Goal: Information Seeking & Learning: Learn about a topic

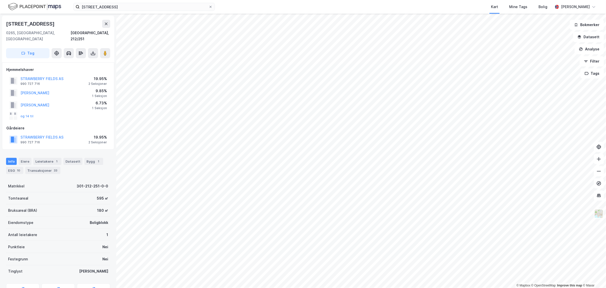
scroll to position [0, 0]
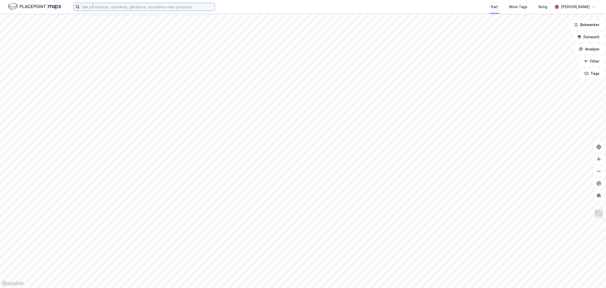
click at [105, 5] on input at bounding box center [147, 7] width 135 height 8
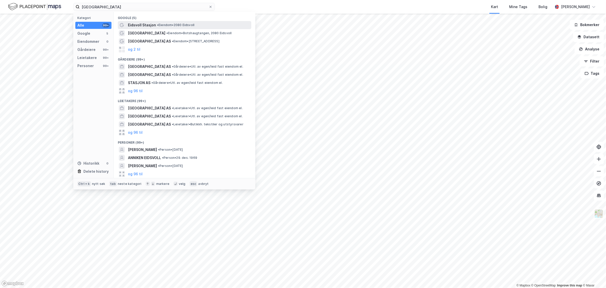
click at [161, 24] on span "• Eiendom • 2080 [GEOGRAPHIC_DATA]" at bounding box center [175, 25] width 37 height 4
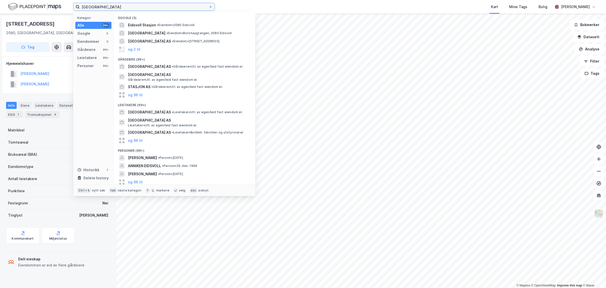
click at [119, 3] on input "eidsvoll stasjon" at bounding box center [144, 7] width 129 height 8
click at [158, 66] on span "EIDSVOLL STASJON AS" at bounding box center [149, 66] width 43 height 6
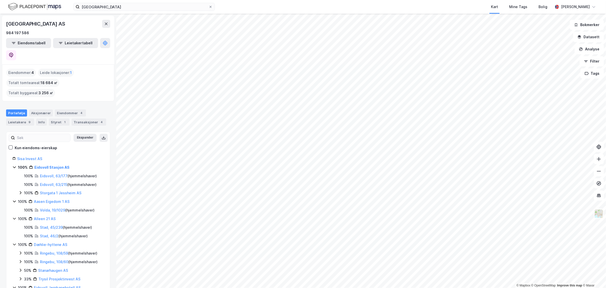
click at [372, 287] on html "eidsvoll stasjon Kart Mine Tags Bolig Sondre Aarseth Skjerven © Mapbox © OpenSt…" at bounding box center [303, 144] width 606 height 288
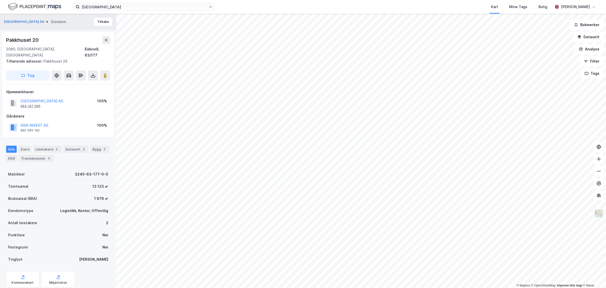
click at [35, 104] on div "984 197 586" at bounding box center [30, 106] width 20 height 4
click at [106, 10] on input "eidsvoll stasjon" at bounding box center [144, 7] width 129 height 8
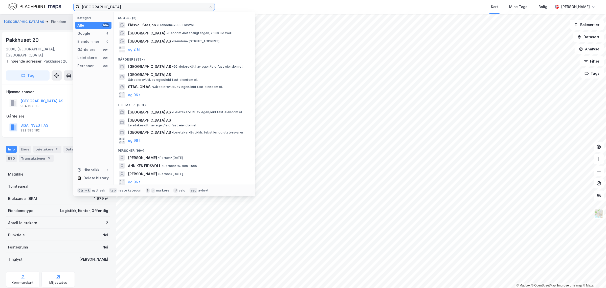
paste input "984 197 586"
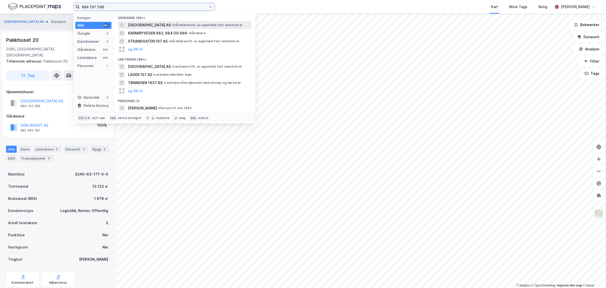
type input "984 197 586"
click at [151, 22] on span "EIDSVOLL STASJON AS" at bounding box center [149, 25] width 43 height 6
